Goal: Information Seeking & Learning: Learn about a topic

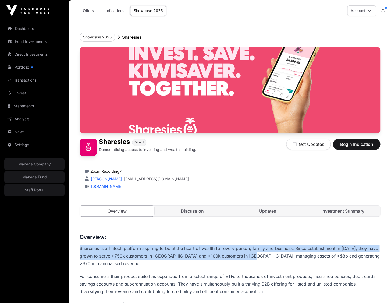
drag, startPoint x: 81, startPoint y: 247, endPoint x: 252, endPoint y: 252, distance: 171.0
click at [252, 252] on p "Sharesies is a fintech platform aspiring to be at the heart of wealth for every…" at bounding box center [230, 256] width 301 height 23
click at [375, 257] on p "Sharesies is a fintech platform aspiring to be at the heart of wealth for every…" at bounding box center [230, 256] width 301 height 23
copy p "Sharesies is a fintech platform aspiring to be at the heart of wealth for every…"
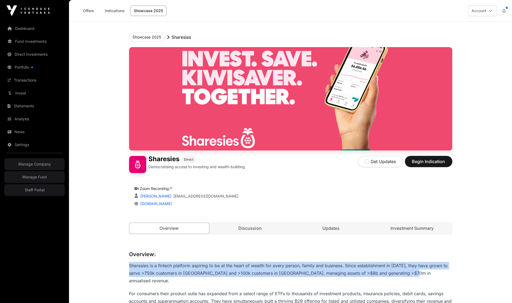
click at [391, 297] on p "For consumers their product suite has expanded from a select range of ETFs to t…" at bounding box center [290, 301] width 323 height 23
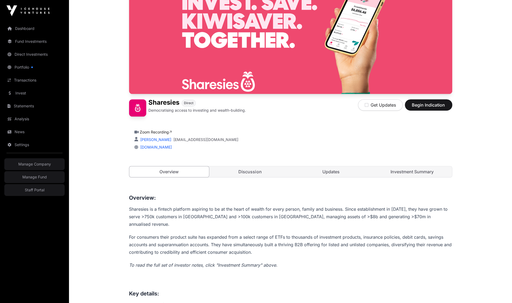
scroll to position [90, 0]
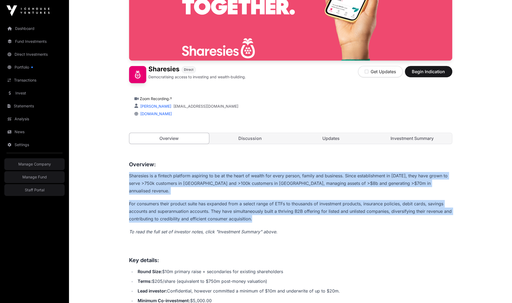
drag, startPoint x: 265, startPoint y: 212, endPoint x: 95, endPoint y: 172, distance: 175.5
copy div "Sharesies is a fintech platform aspiring to be at the heart of wealth for every…"
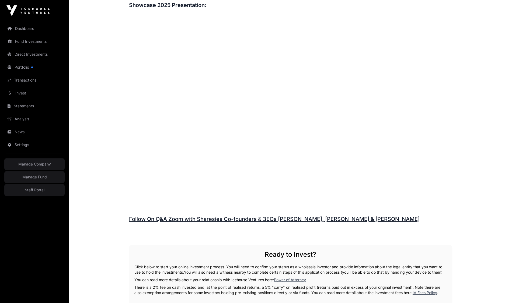
scroll to position [582, 0]
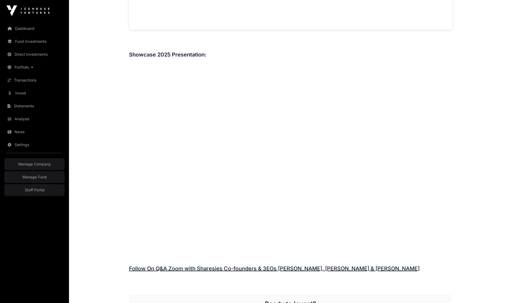
click at [306, 265] on link "Follow On Q&A Zoom with Sharesies Co-founders & 3EOs Brooke Roberts, Leighton R…" at bounding box center [274, 268] width 291 height 6
